Goal: Obtain resource: Download file/media

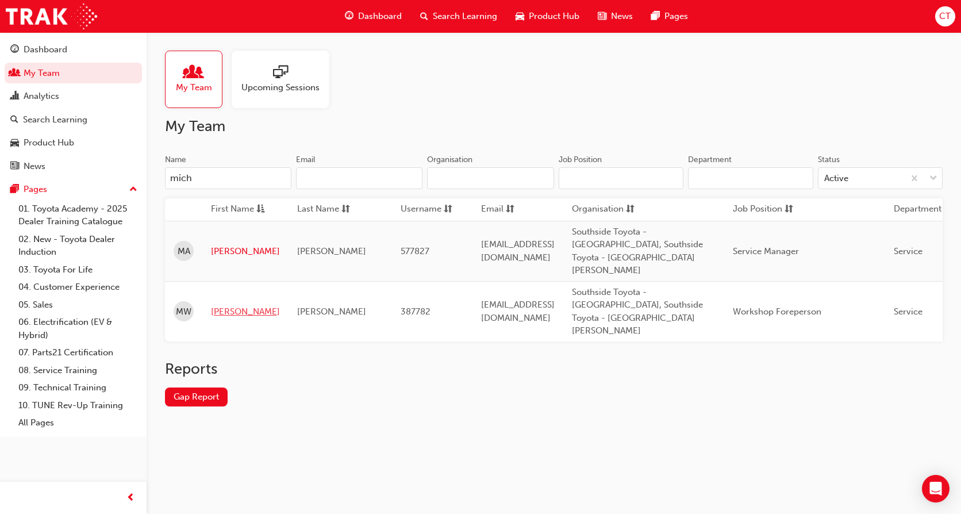
click at [226, 305] on link "[PERSON_NAME]" at bounding box center [245, 311] width 69 height 13
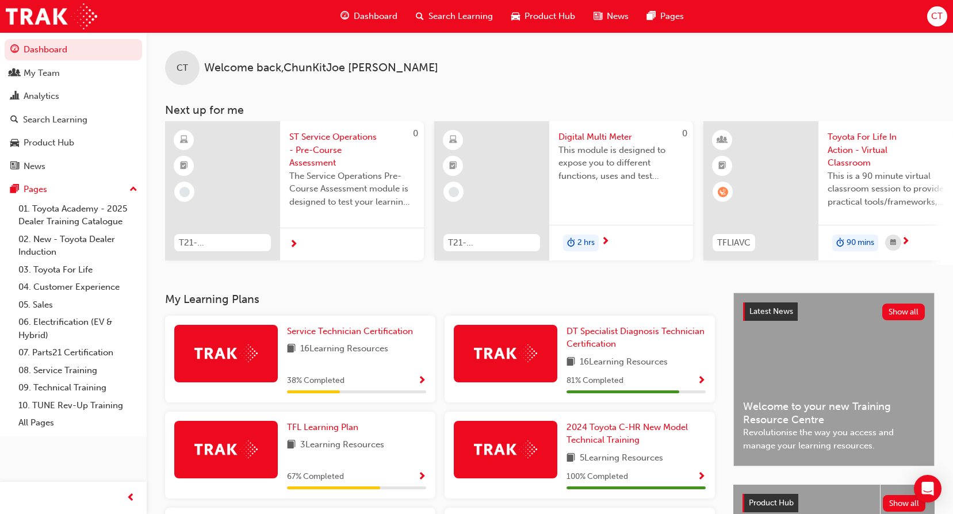
click at [939, 14] on span "CT" at bounding box center [937, 16] width 12 height 13
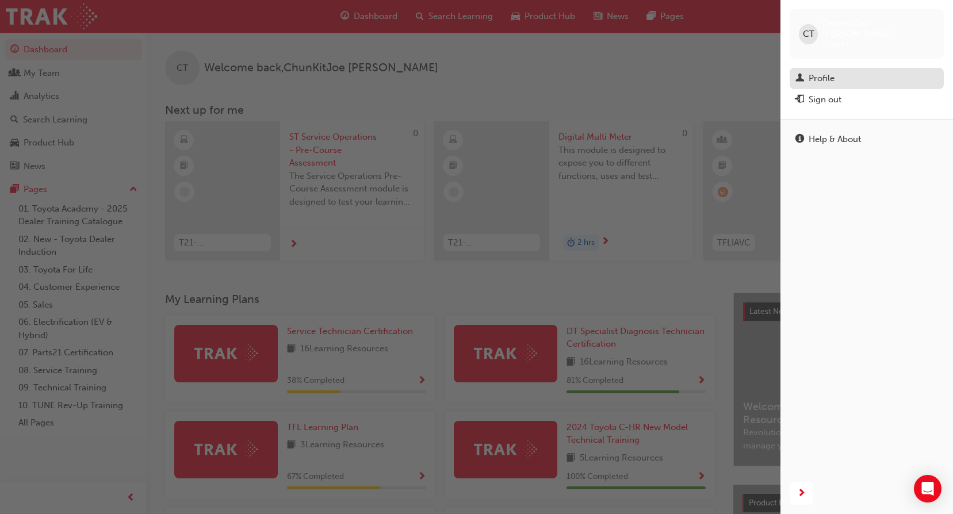
click at [853, 71] on div "Profile" at bounding box center [866, 78] width 143 height 14
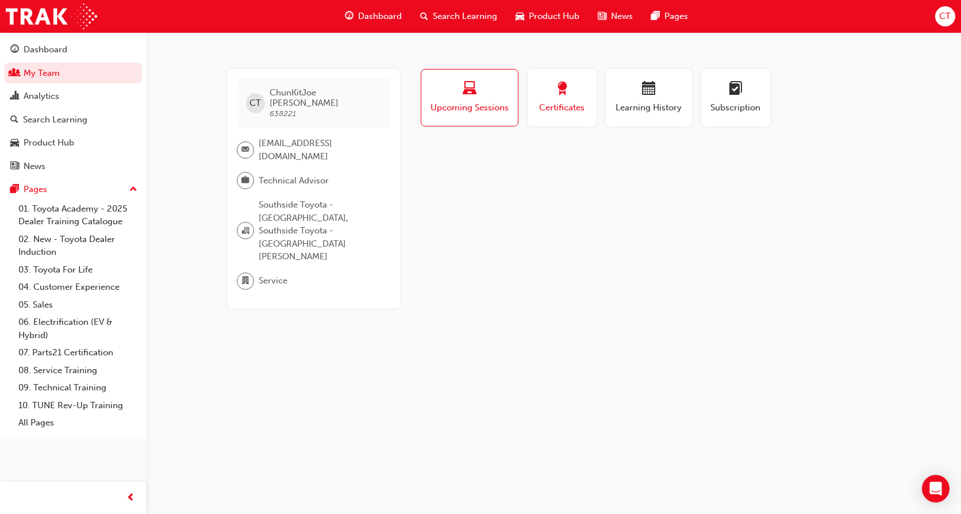
click at [557, 97] on span "award-icon" at bounding box center [562, 90] width 14 height 16
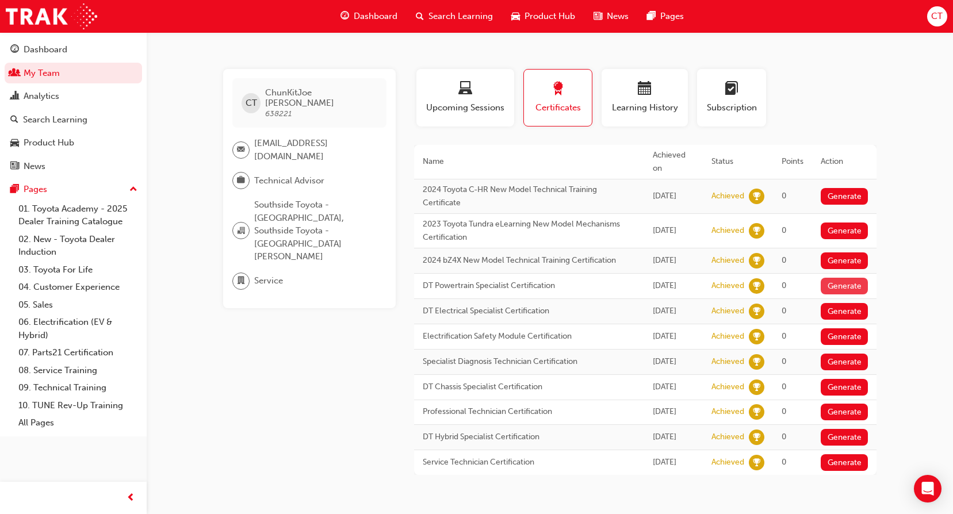
click at [834, 285] on button "Generate" at bounding box center [844, 286] width 47 height 17
click at [848, 311] on button "Generate" at bounding box center [844, 311] width 47 height 17
click at [848, 339] on button "Generate" at bounding box center [844, 336] width 47 height 17
click at [850, 366] on button "Generate" at bounding box center [844, 362] width 47 height 17
click at [848, 390] on button "Generate" at bounding box center [844, 387] width 47 height 17
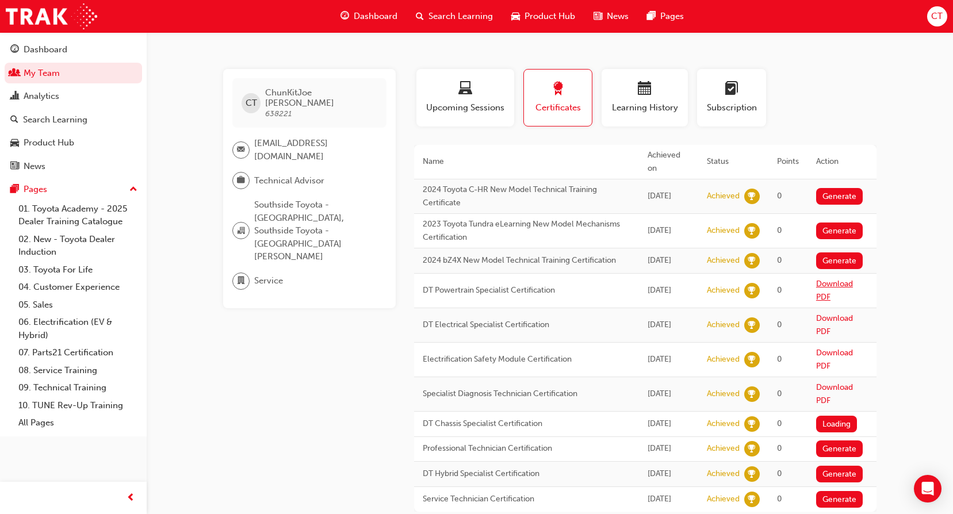
click at [829, 282] on link "Download PDF" at bounding box center [834, 290] width 37 height 23
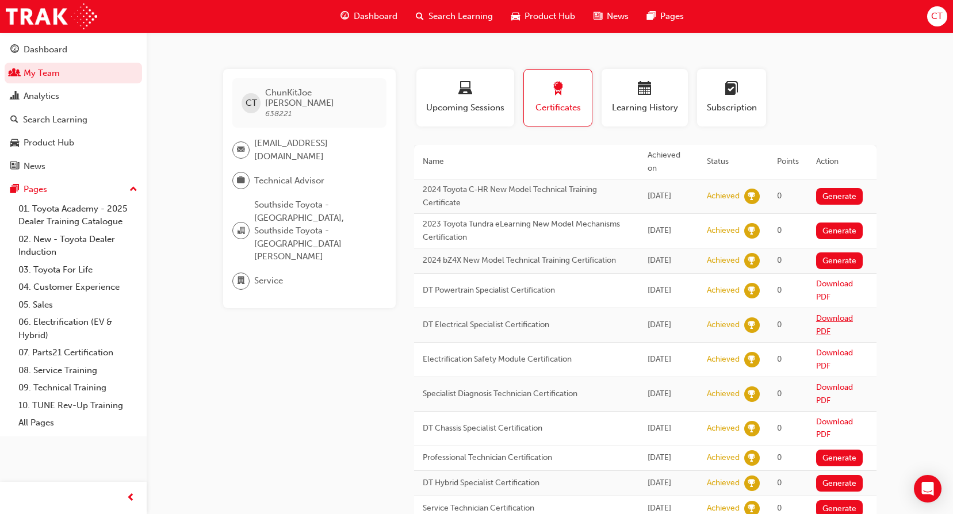
click at [823, 319] on link "Download PDF" at bounding box center [834, 324] width 37 height 23
click at [827, 384] on link "Download PDF" at bounding box center [834, 393] width 37 height 23
click at [835, 419] on link "Download PDF" at bounding box center [834, 428] width 37 height 23
